Goal: Transaction & Acquisition: Register for event/course

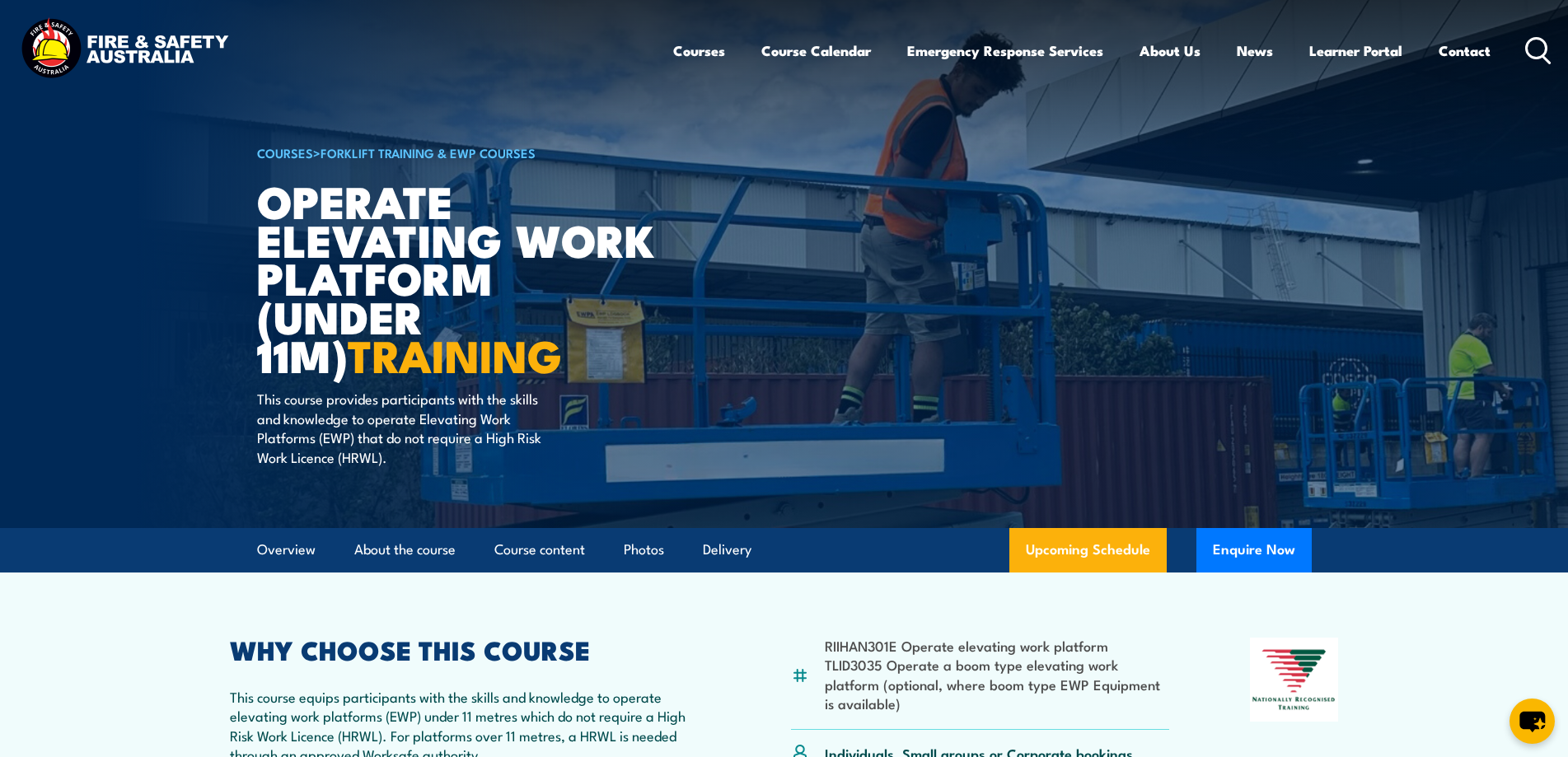
click at [89, 38] on img at bounding box center [125, 50] width 216 height 71
